Goal: Task Accomplishment & Management: Use online tool/utility

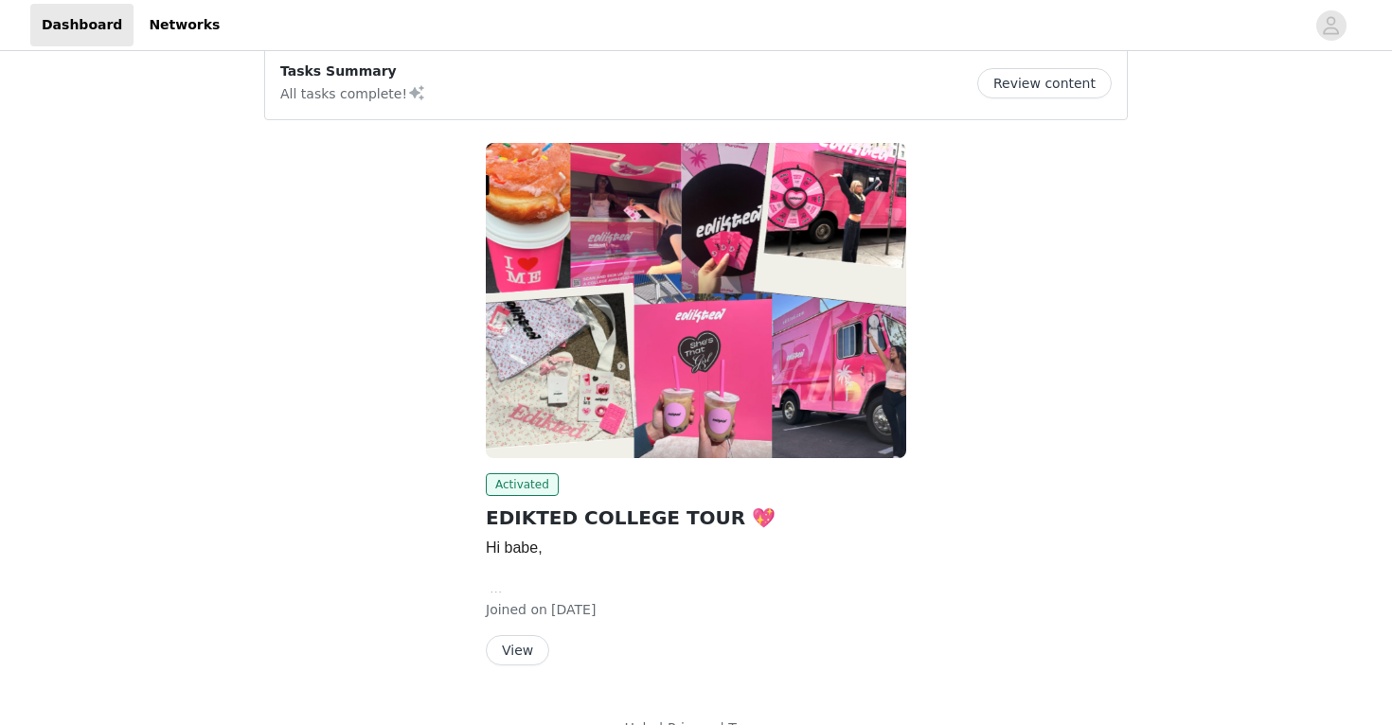
scroll to position [195, 0]
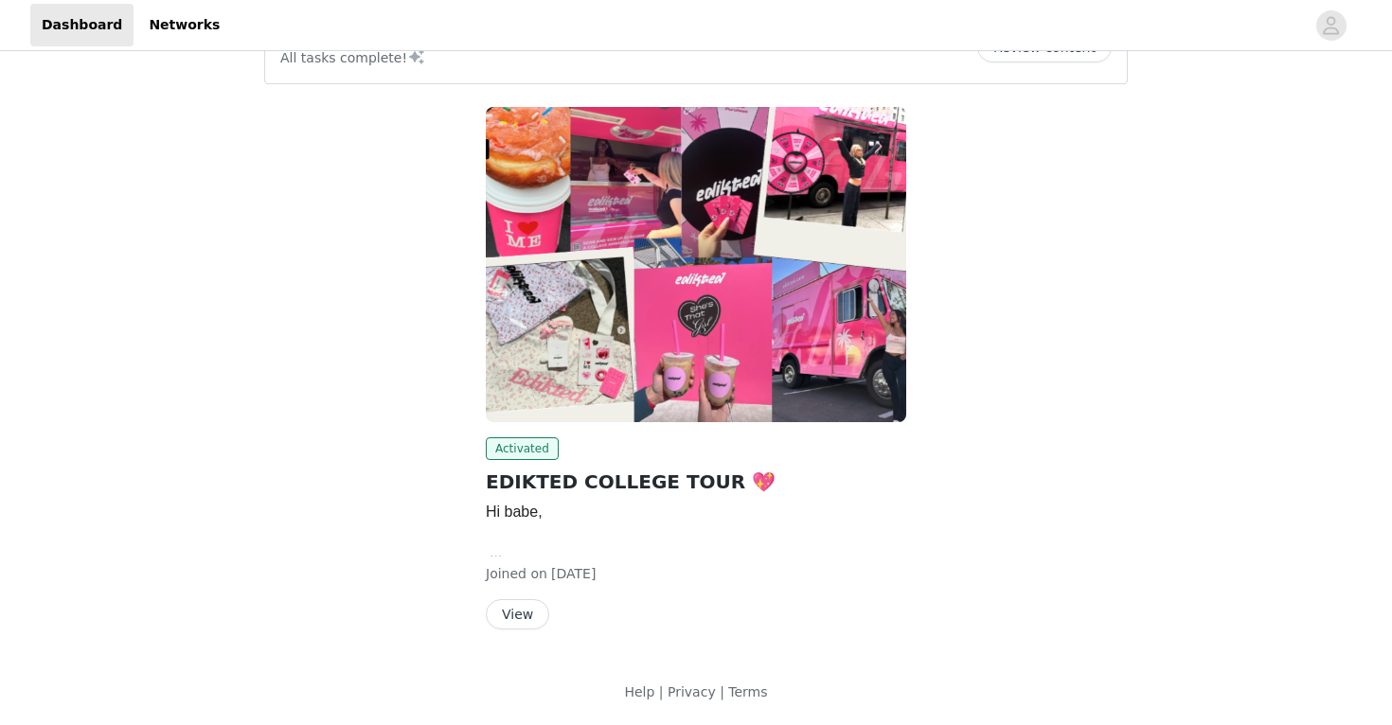
click at [507, 608] on button "View" at bounding box center [517, 614] width 63 height 30
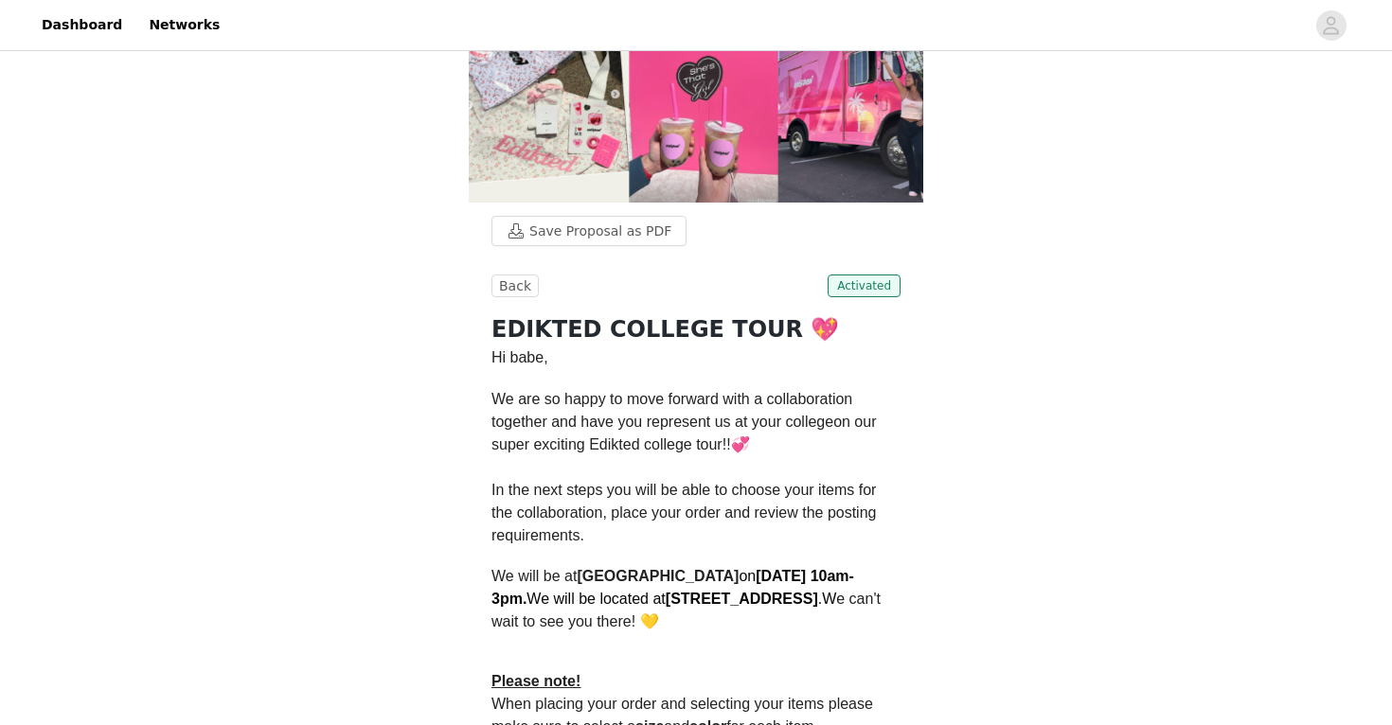
scroll to position [204, 0]
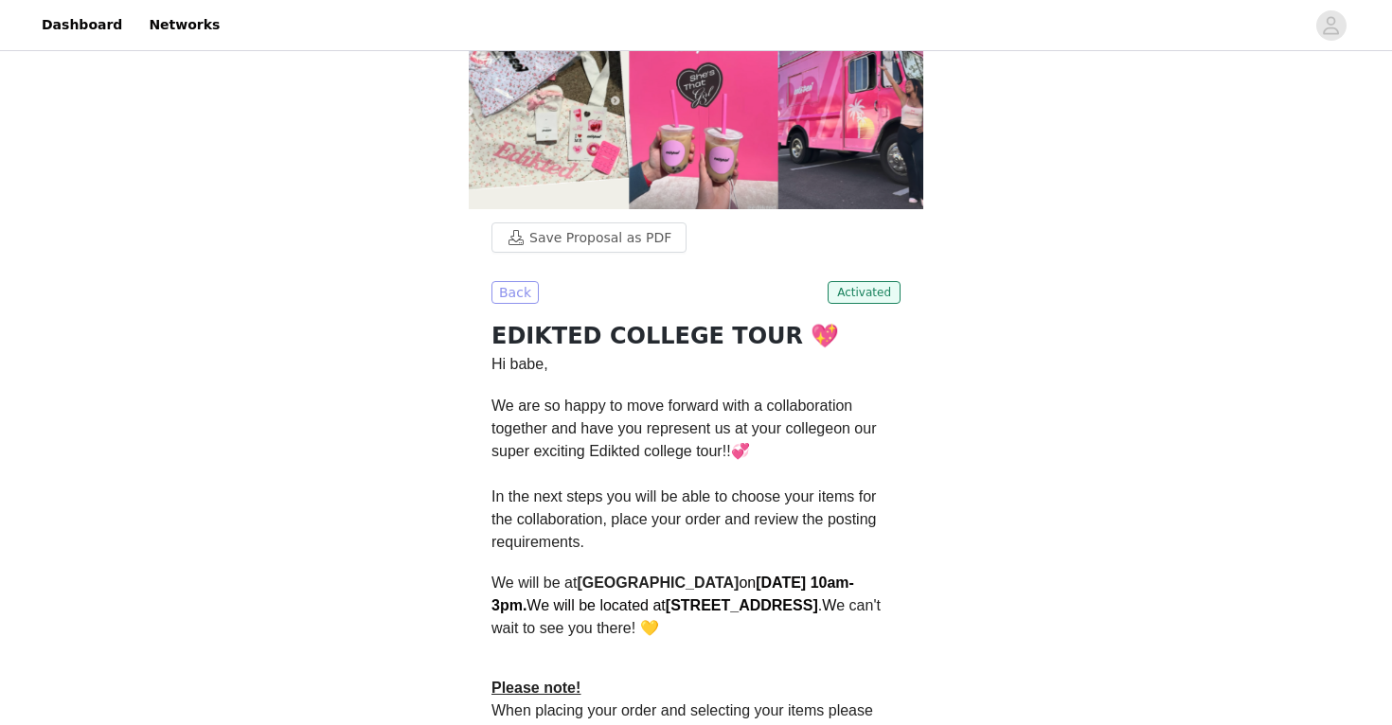
click at [522, 297] on button "Back" at bounding box center [514, 292] width 47 height 23
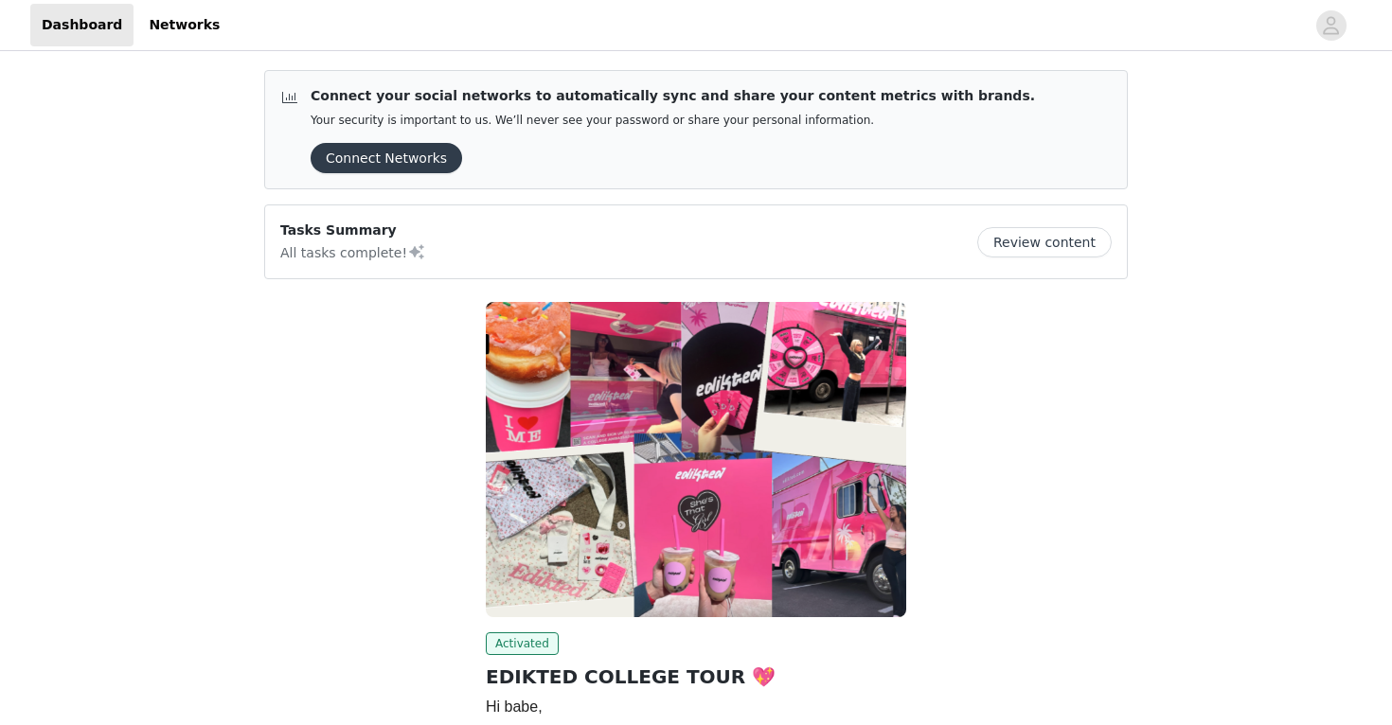
click at [1071, 245] on button "Review content" at bounding box center [1044, 242] width 134 height 30
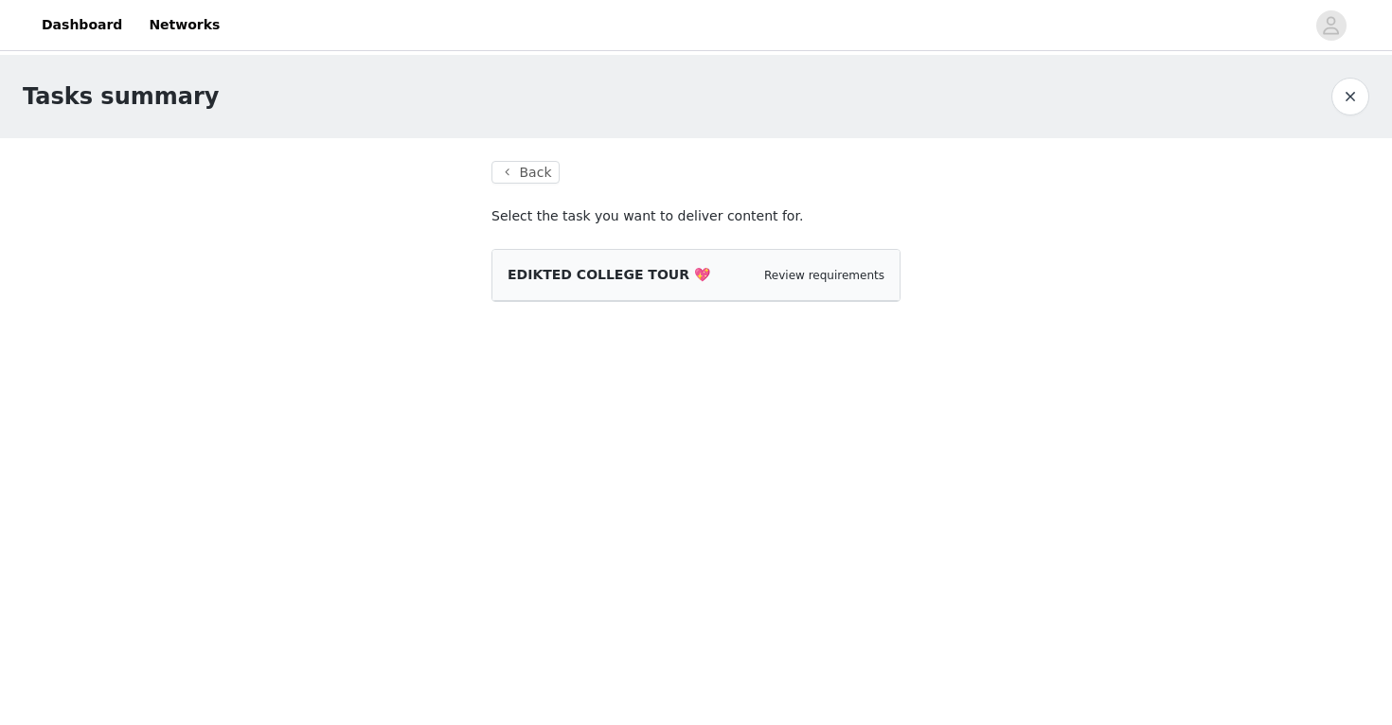
click at [637, 281] on span "EDIKTED COLLEGE TOUR 💖" at bounding box center [608, 274] width 203 height 15
click at [507, 167] on button "Back" at bounding box center [525, 172] width 68 height 23
